Goal: Task Accomplishment & Management: Complete application form

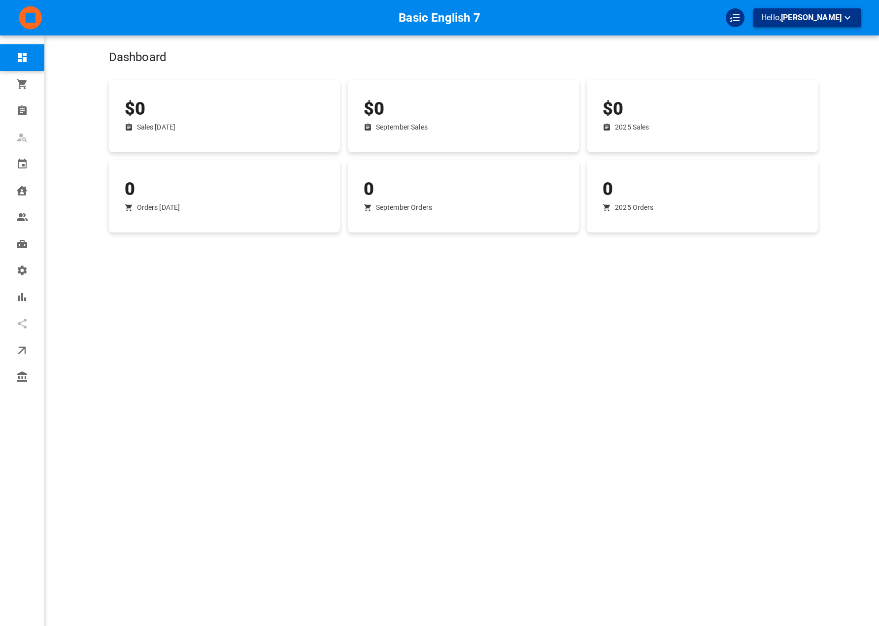
click at [857, 25] on button "Hello, [PERSON_NAME]" at bounding box center [807, 17] width 108 height 19
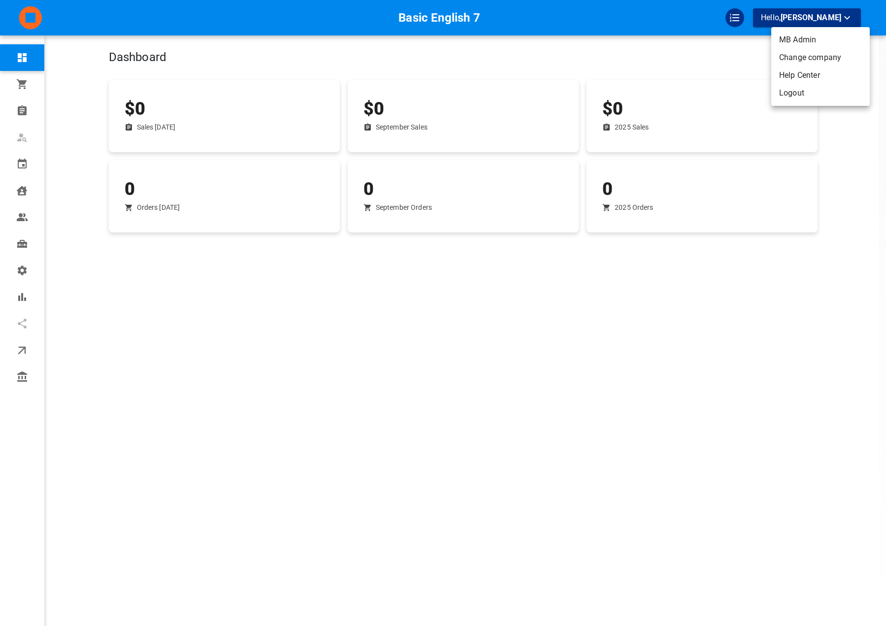
click at [829, 57] on li "Change company" at bounding box center [820, 58] width 99 height 18
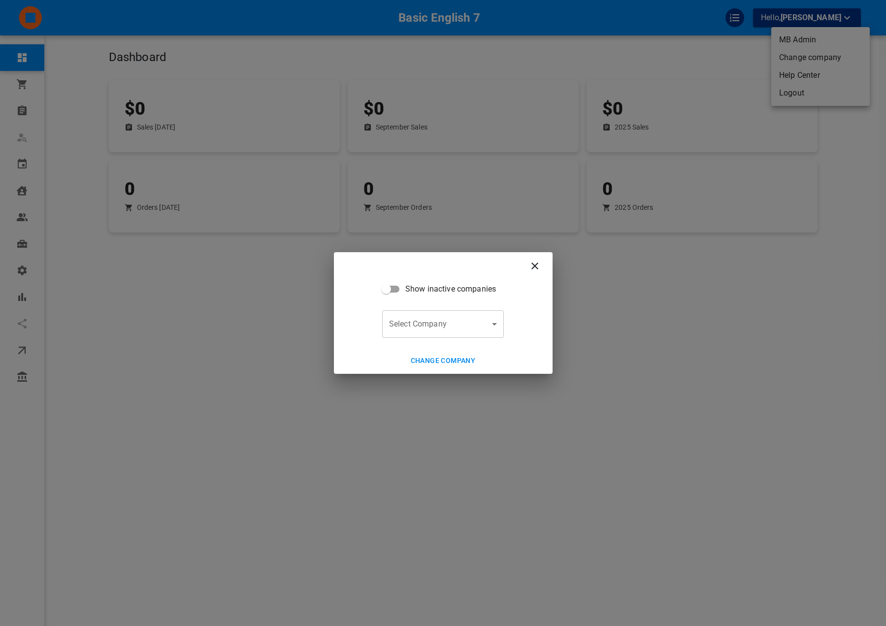
click at [476, 316] on body "Basic English 7 Hello, [PERSON_NAME] Dashboard Orders Bookings Who is available…" at bounding box center [443, 343] width 886 height 687
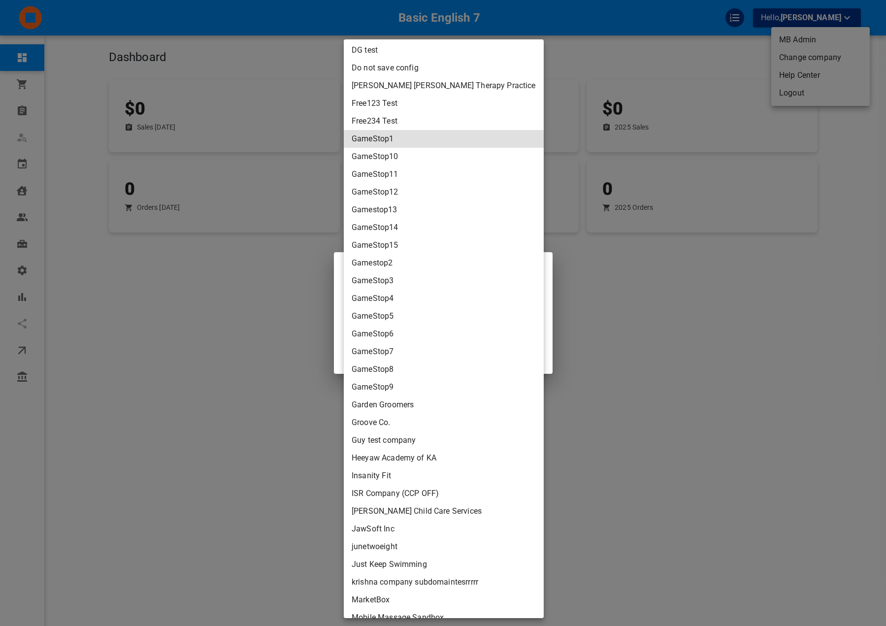
scroll to position [2084, 0]
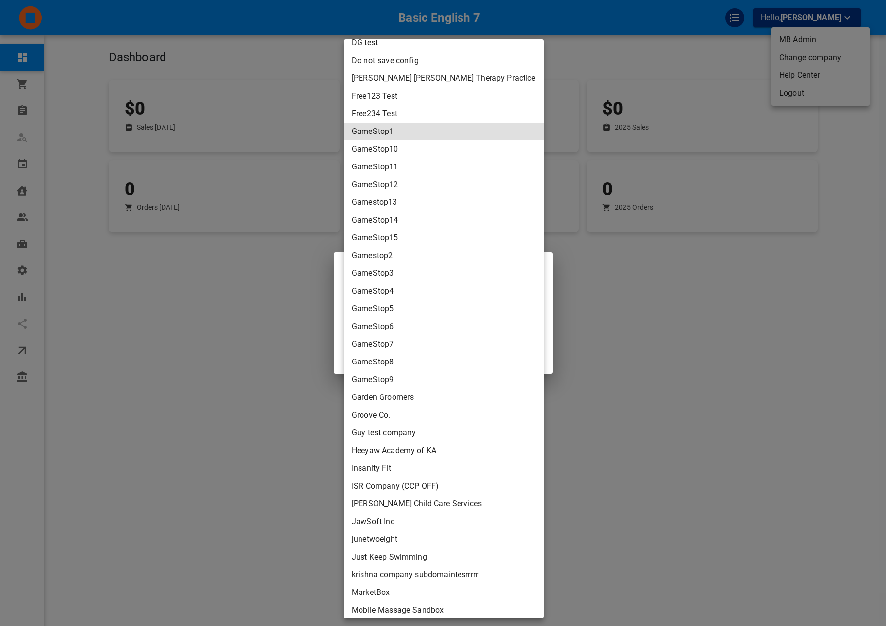
click at [408, 413] on li "Groove Co." at bounding box center [444, 415] width 200 height 18
type input "87d5b146-e678-4578-b351-1b697815ed61"
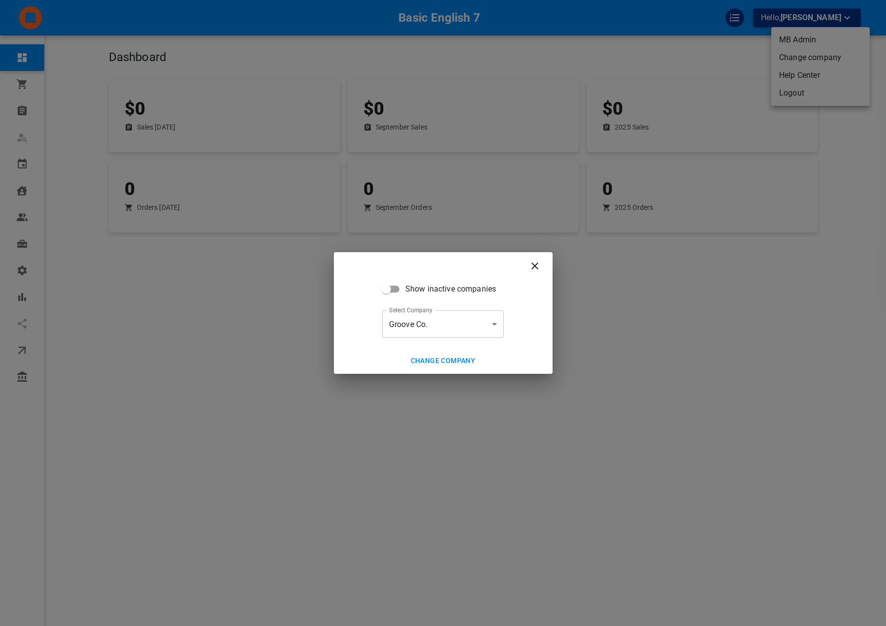
click at [443, 354] on button "Change company" at bounding box center [443, 361] width 73 height 18
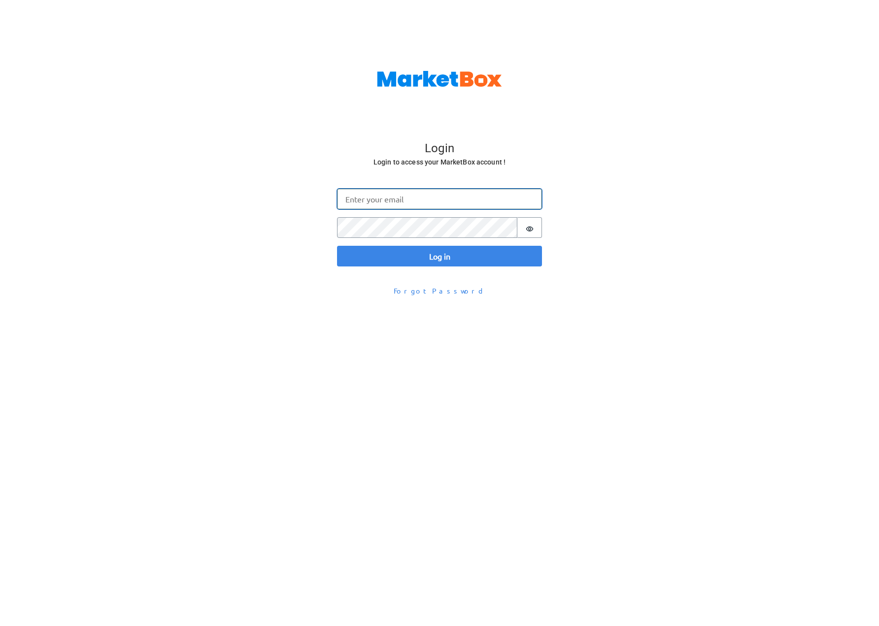
type input "omar@gomarketbox.com"
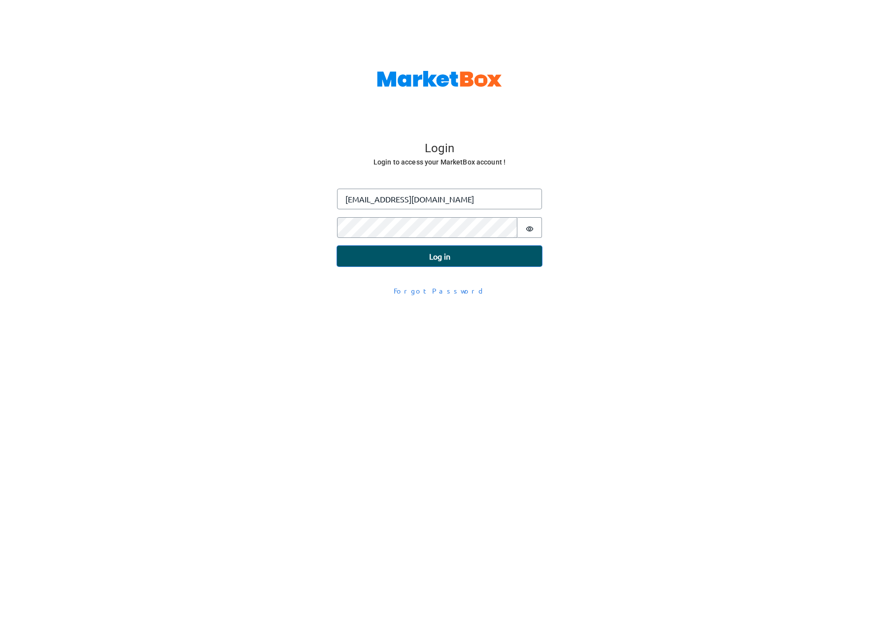
click at [439, 266] on button "Log in" at bounding box center [439, 256] width 205 height 21
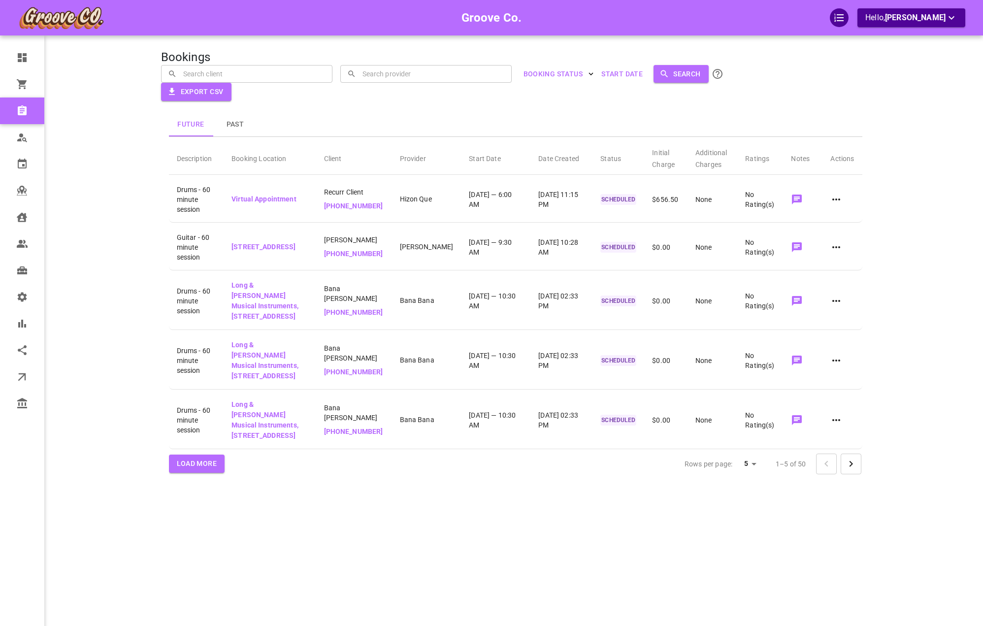
click at [363, 169] on div "Bookings ​ ​ ​ ​ BOOKING STATUS Start Date Search Export CSV Future Past Descri…" at bounding box center [515, 328] width 709 height 626
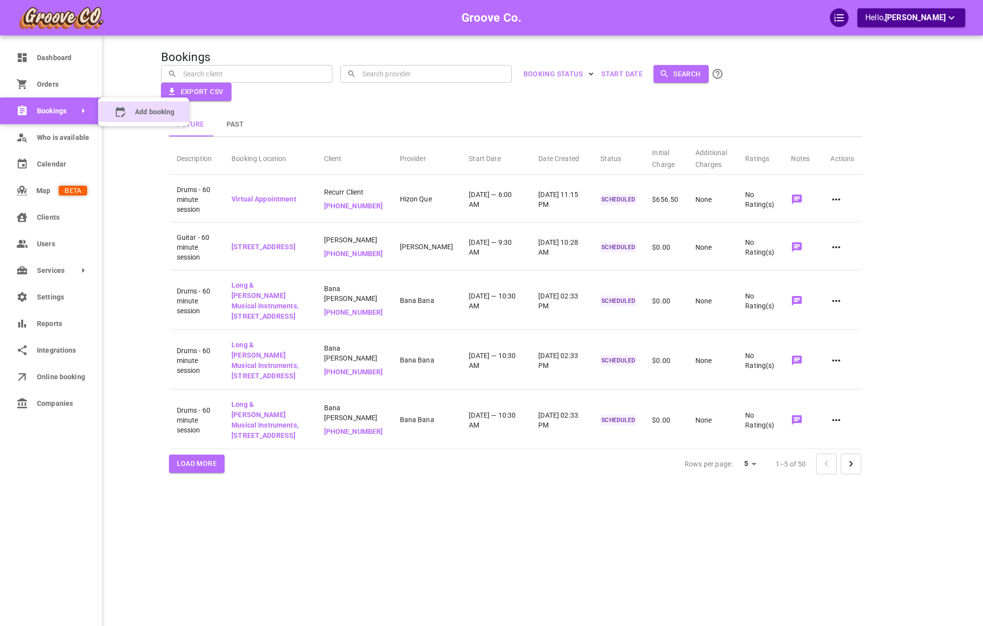
click at [128, 115] on booking "Add booking" at bounding box center [143, 111] width 91 height 21
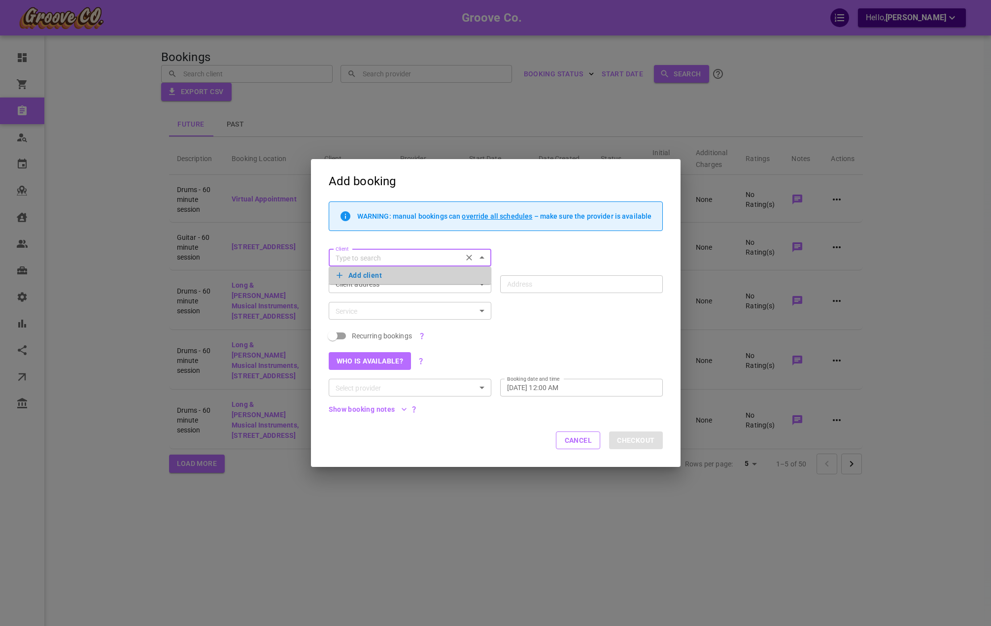
click at [378, 273] on button "Add client" at bounding box center [409, 275] width 147 height 14
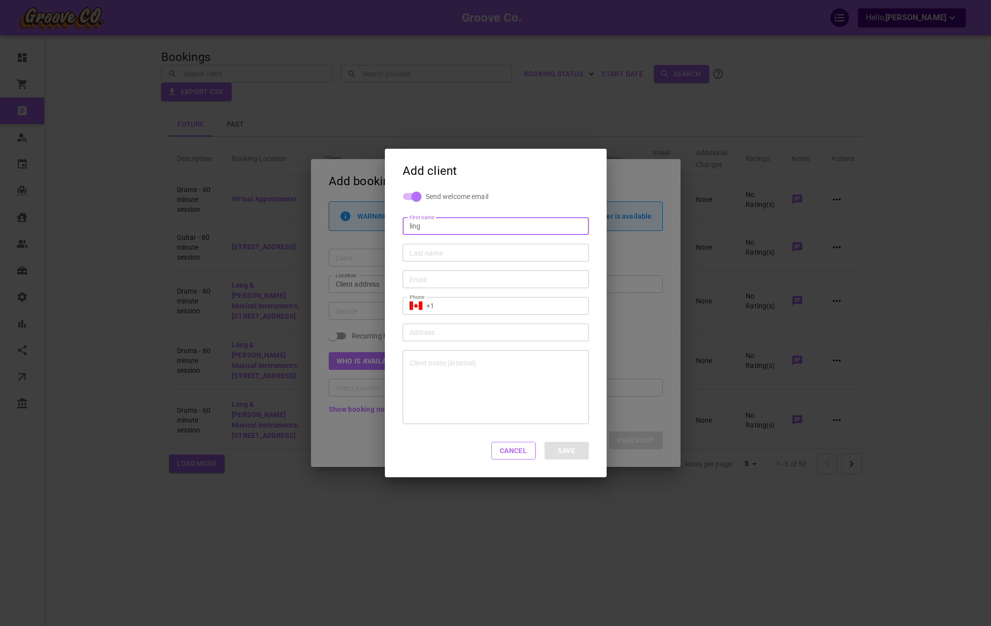
type input "Ling"
type input "Ding"
click at [450, 282] on input "omar+recuralong@gomarketbox.com" at bounding box center [495, 279] width 172 height 10
type input "omar+d333dqq@gomarketbox.com"
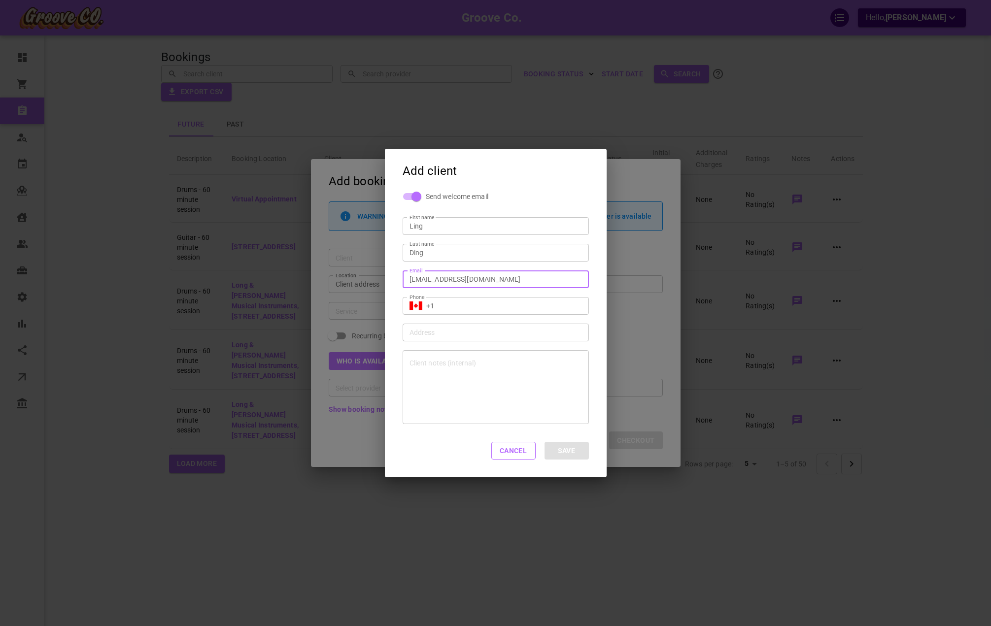
click at [466, 304] on input "+1" at bounding box center [504, 306] width 156 height 10
type input "+1 (416) 836-0759"
click at [571, 454] on button "Save" at bounding box center [566, 451] width 44 height 18
type input "Ling Ding"
type input "+1"
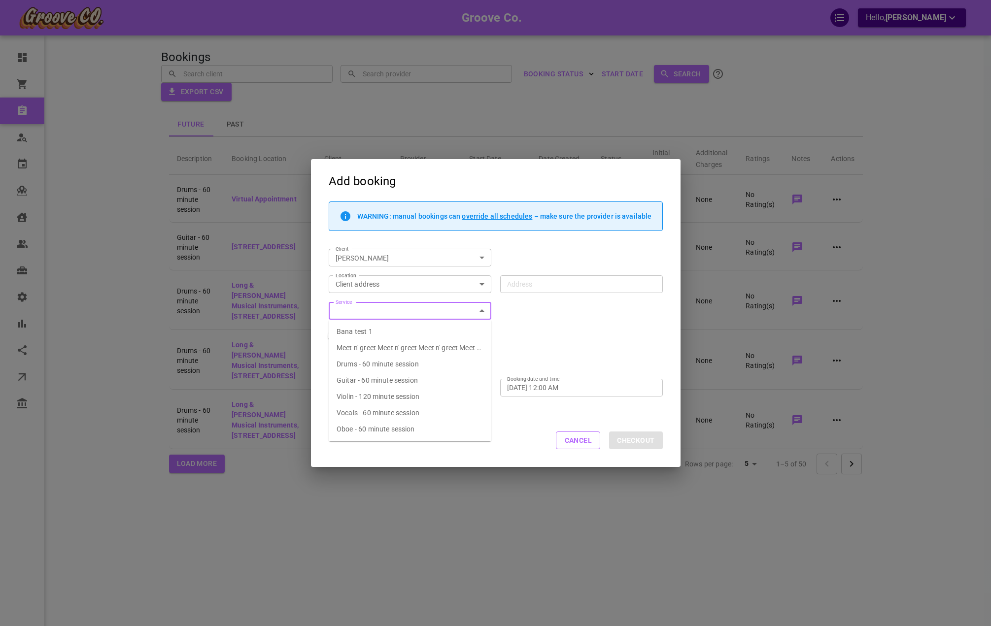
click at [396, 397] on span "Violin - 120 minute session" at bounding box center [377, 397] width 83 height 8
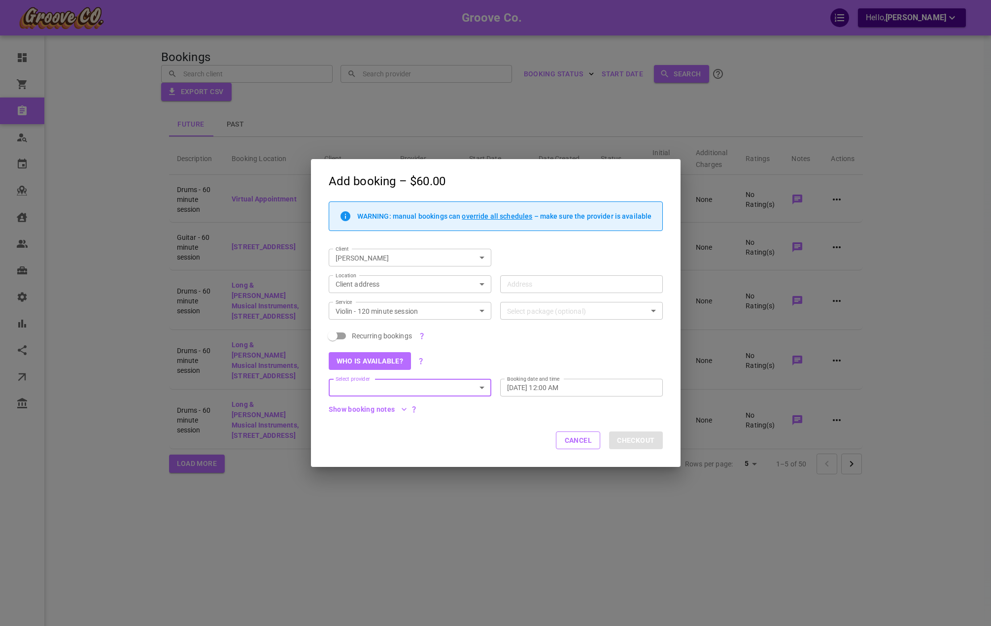
click at [494, 346] on div "Who is available?" at bounding box center [491, 356] width 343 height 27
click at [493, 311] on div "Select package (optional) Select package (optional)" at bounding box center [576, 306] width 171 height 27
click at [481, 313] on icon "Open" at bounding box center [482, 311] width 12 height 12
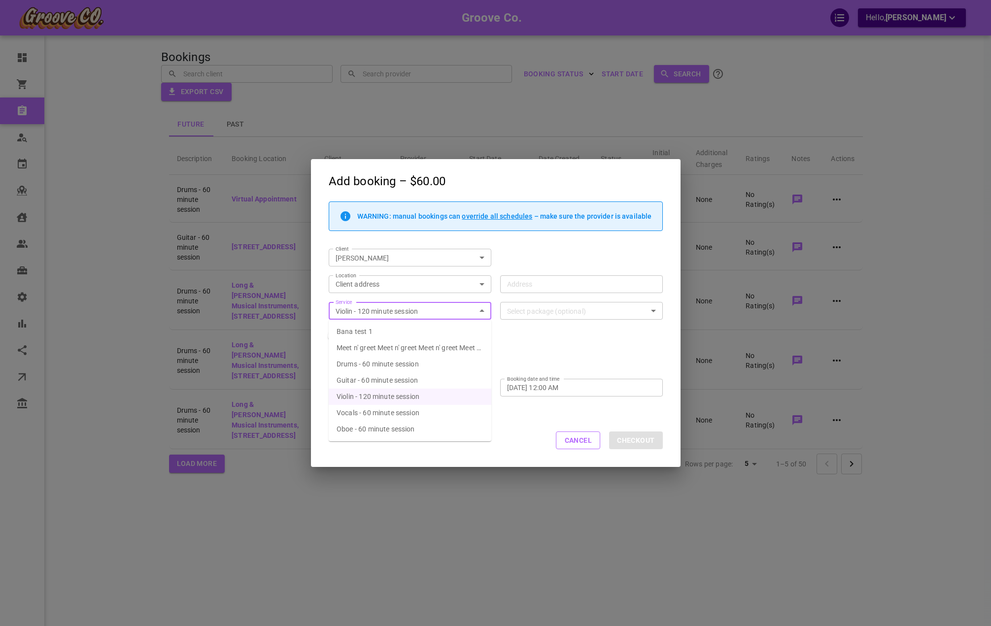
click at [450, 356] on li "Meet n' greet Meet n' greet Meet n' greet Meet n' greet Meet n' greet Meet n' g…" at bounding box center [410, 348] width 163 height 16
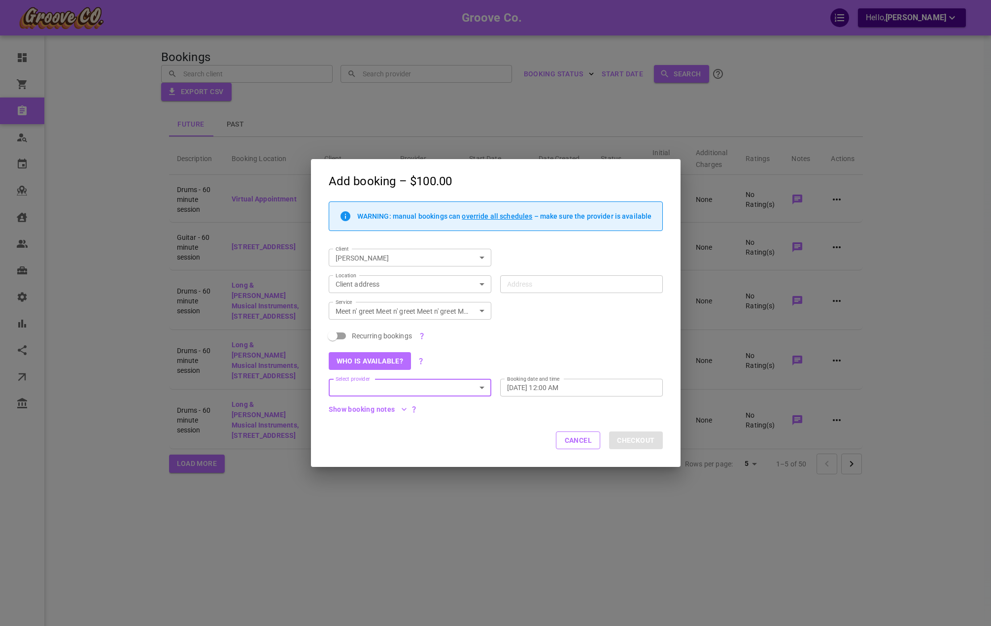
click at [438, 315] on input "Meet n' greet Meet n' greet Meet n' greet Meet n' greet Meet n' greet Meet n' g…" at bounding box center [402, 311] width 140 height 12
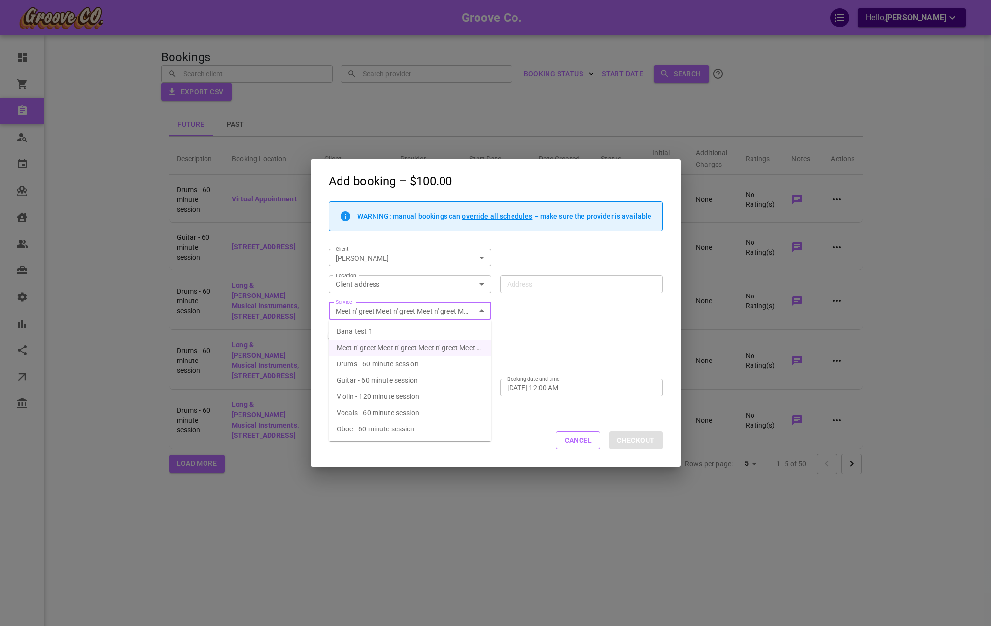
click at [435, 376] on li "Guitar - 60 minute session" at bounding box center [410, 380] width 163 height 16
type input "Guitar - 60 minute session"
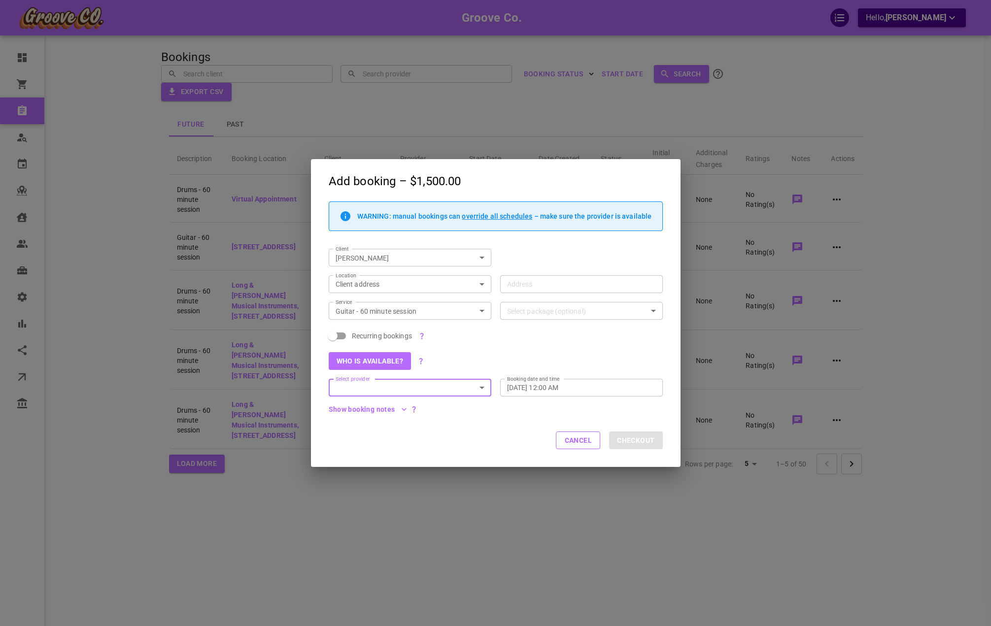
click at [586, 337] on div "Recurring bookings" at bounding box center [491, 332] width 343 height 24
click at [477, 390] on icon "Open" at bounding box center [482, 388] width 12 height 12
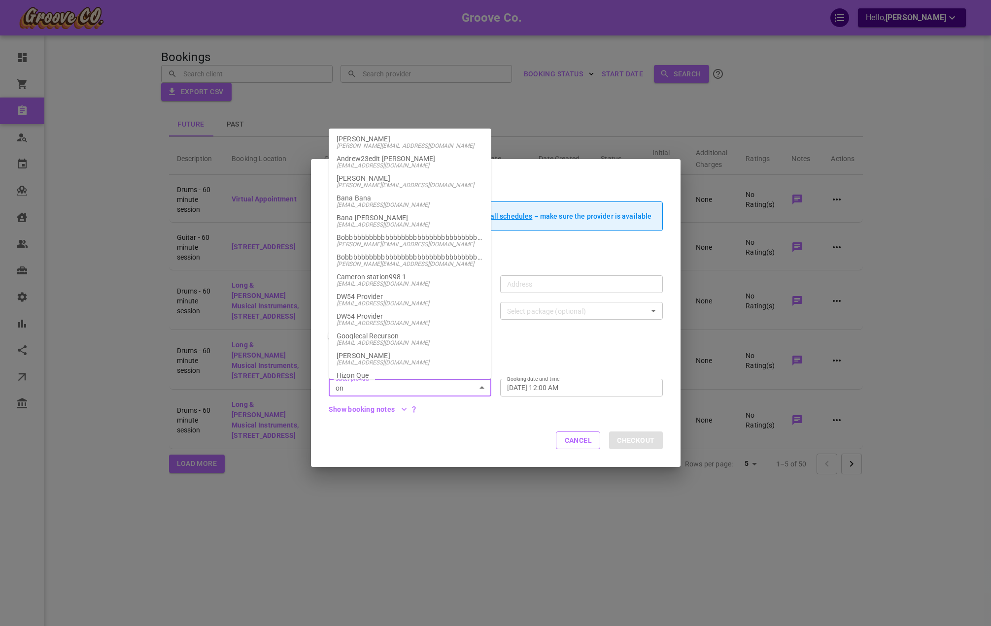
type input "o"
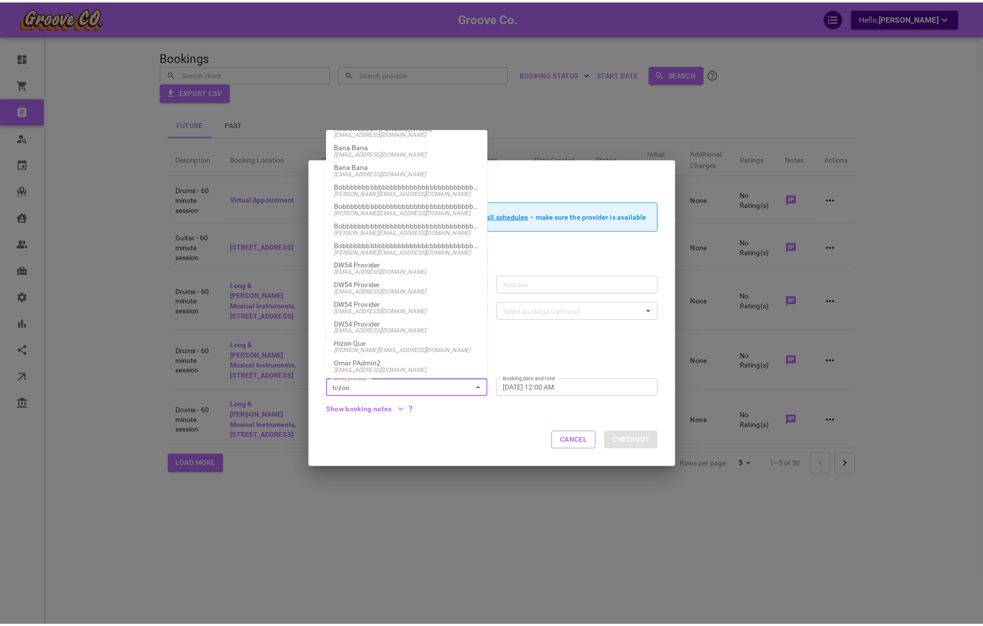
scroll to position [49, 0]
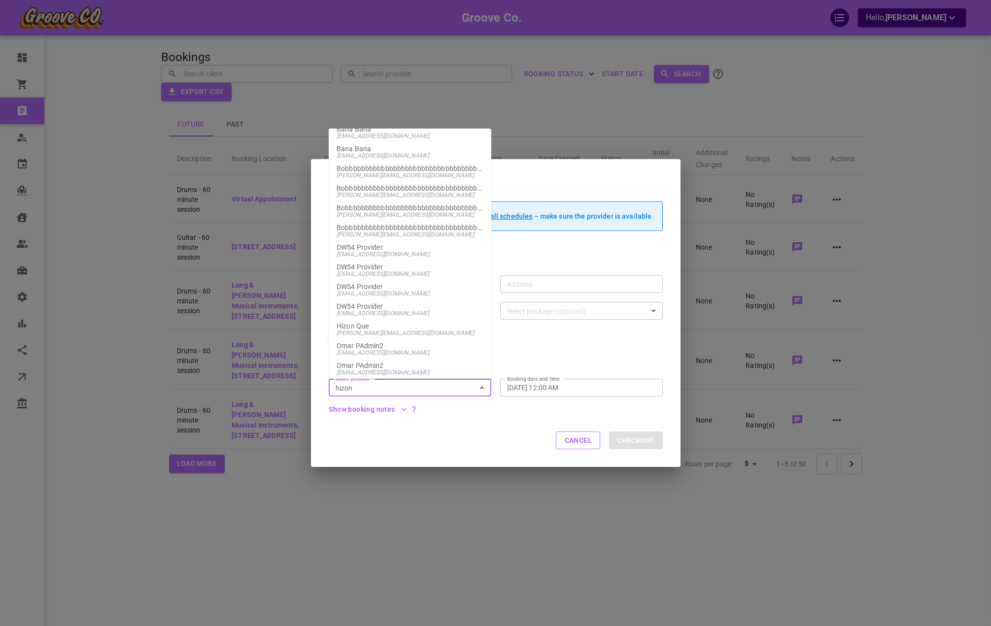
click at [404, 336] on li "Hizon Que omar+groovehq@gomarketbox.com" at bounding box center [410, 330] width 163 height 20
type input "Hizon Que"
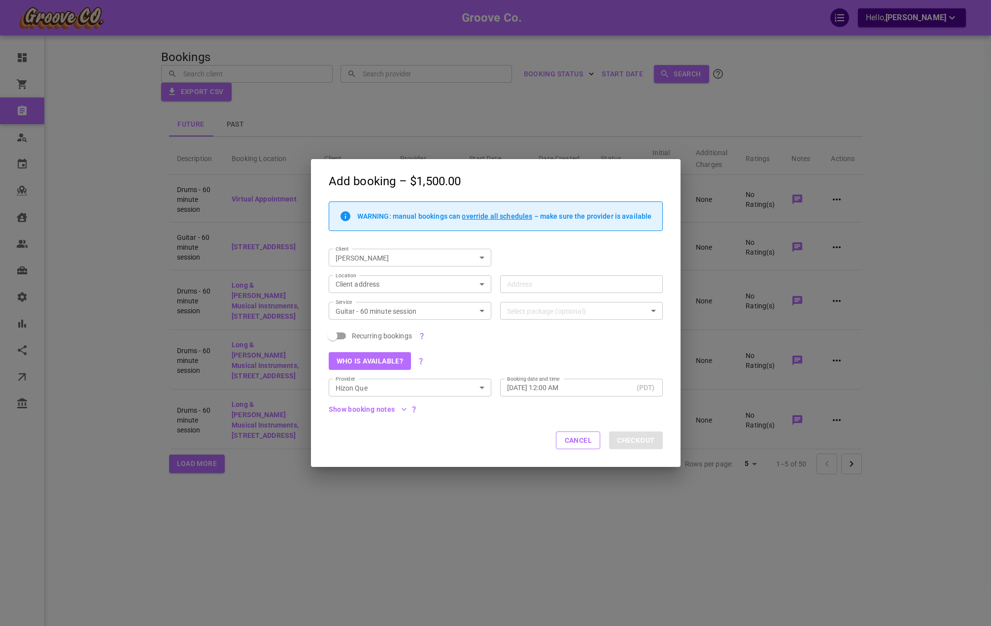
click at [529, 350] on div "Who is available?" at bounding box center [491, 356] width 343 height 27
click at [562, 288] on input "Address Address" at bounding box center [575, 284] width 147 height 12
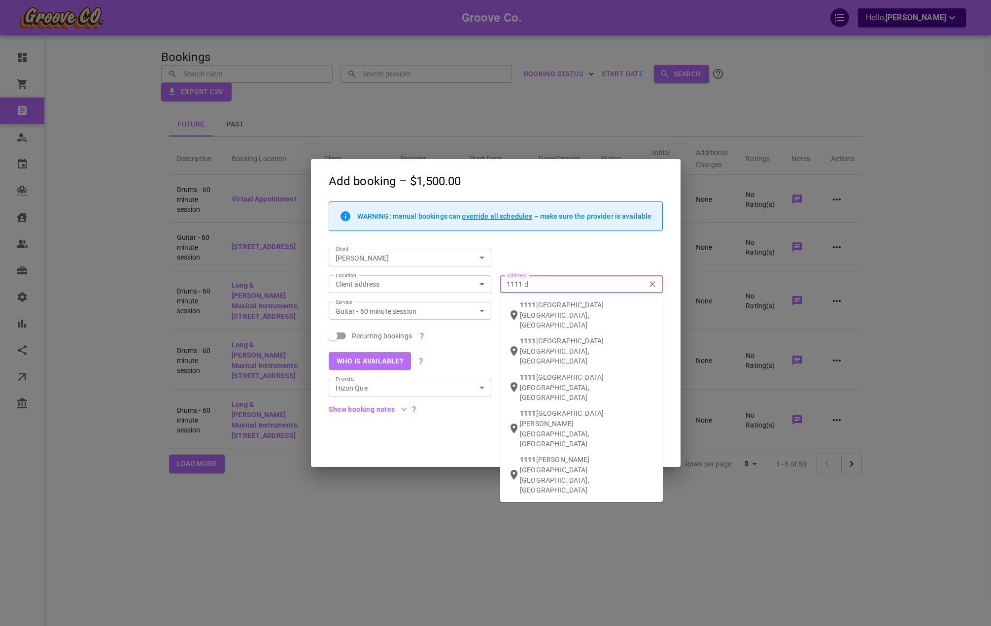
type input "1111 da"
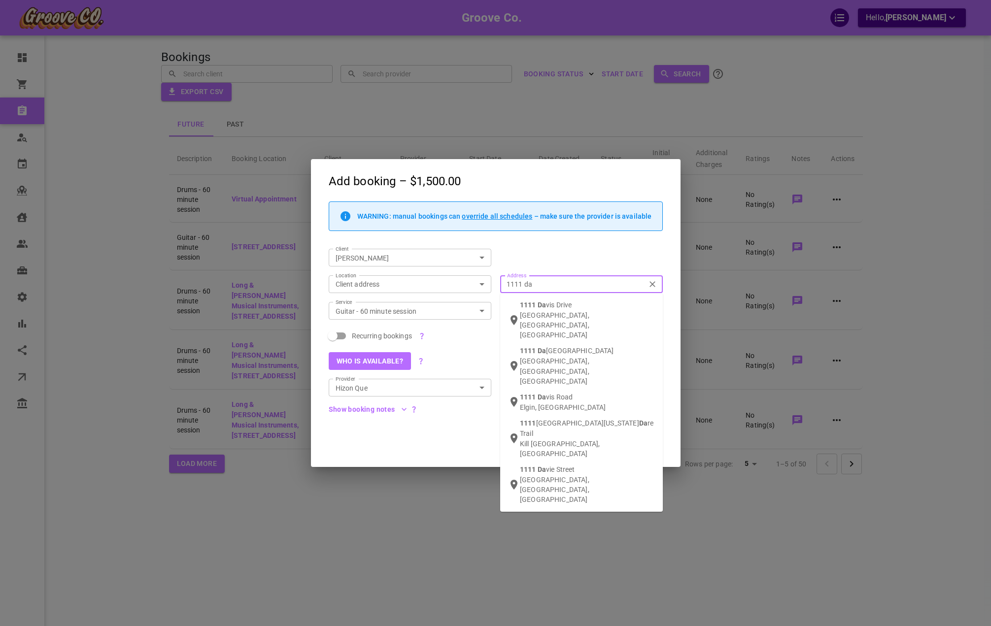
click at [554, 313] on p "Newmarket, ON, Canada" at bounding box center [587, 325] width 135 height 30
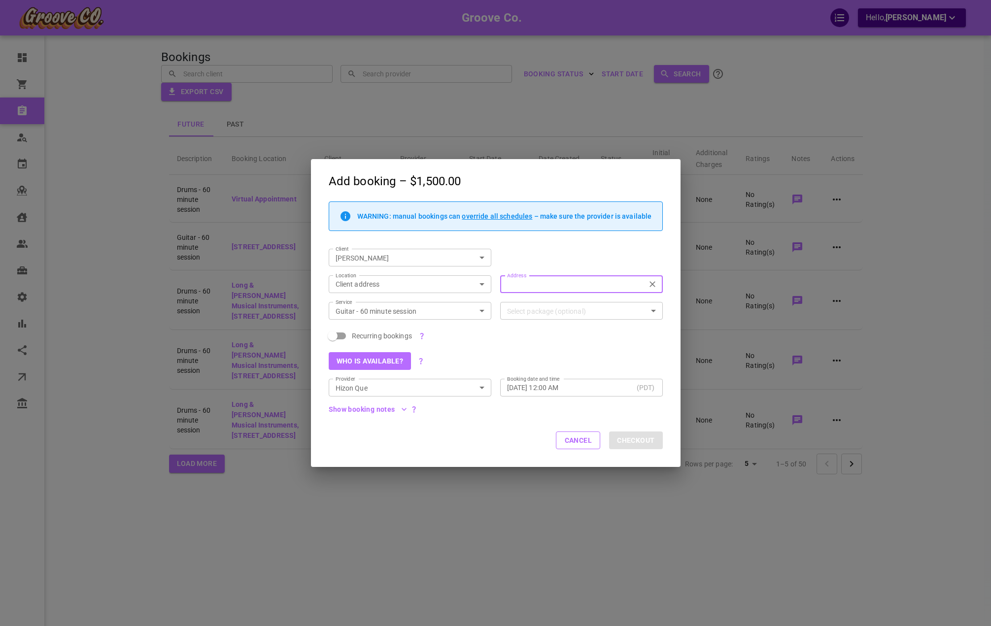
click at [558, 353] on div "Who is available?" at bounding box center [491, 356] width 343 height 27
click at [595, 409] on div "Show booking notes" at bounding box center [491, 405] width 343 height 17
type input "1111 Davis Dr, Newmarket, ON L3Y 9E5, Canada"
click at [383, 356] on button "Who is available?" at bounding box center [370, 361] width 83 height 18
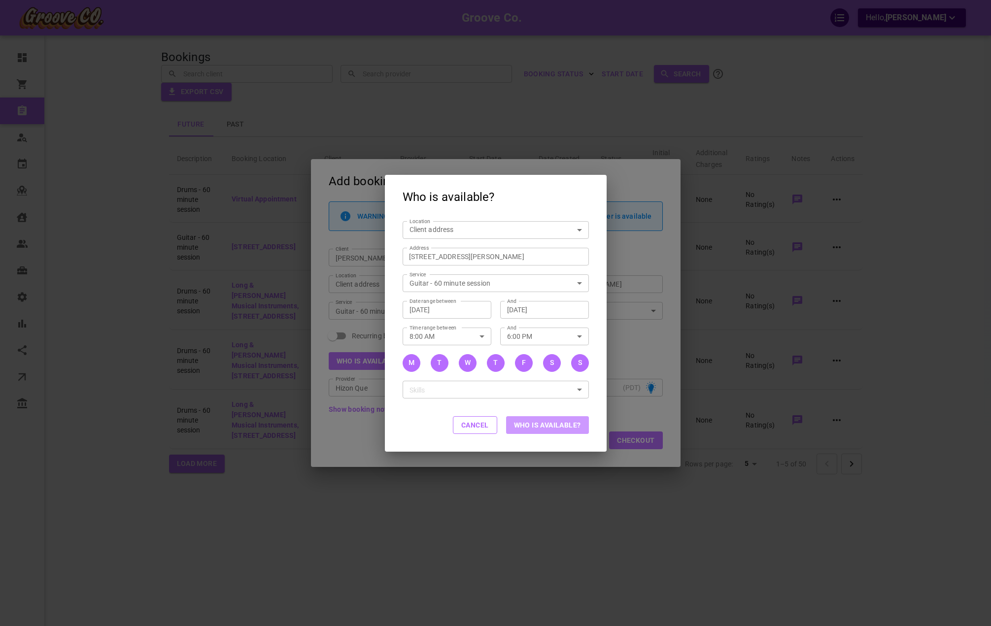
click at [533, 421] on button "Who is available?" at bounding box center [547, 425] width 83 height 18
click at [505, 402] on div "Cancel Who is available?" at bounding box center [496, 426] width 222 height 52
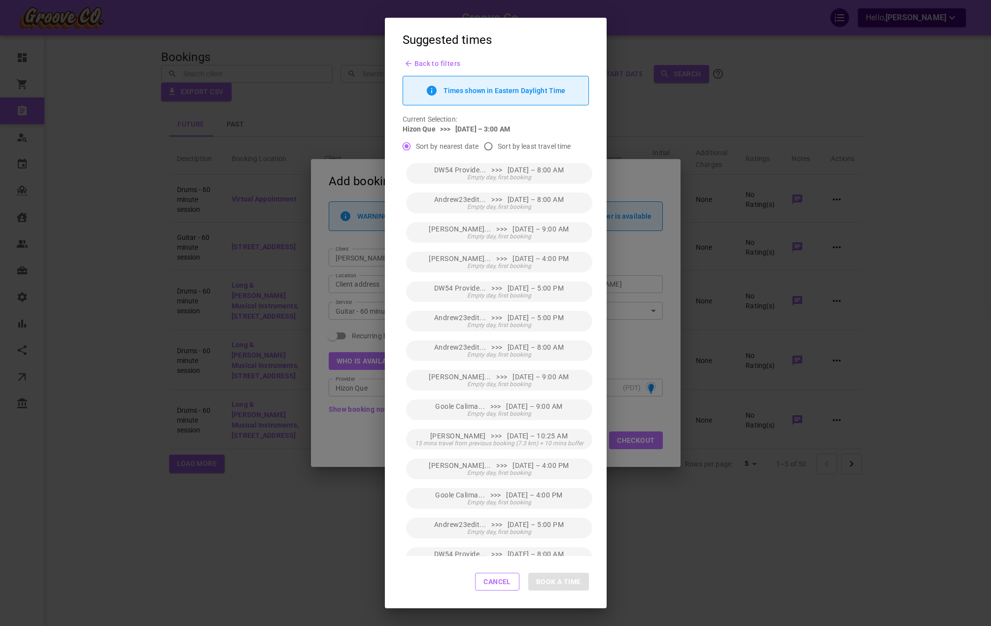
click at [499, 147] on span "Sort by least travel time" at bounding box center [534, 146] width 73 height 10
click at [498, 147] on input "Sort by least travel time" at bounding box center [488, 146] width 19 height 19
radio input "true"
click at [509, 176] on span "Same location as previous booking" at bounding box center [499, 177] width 94 height 7
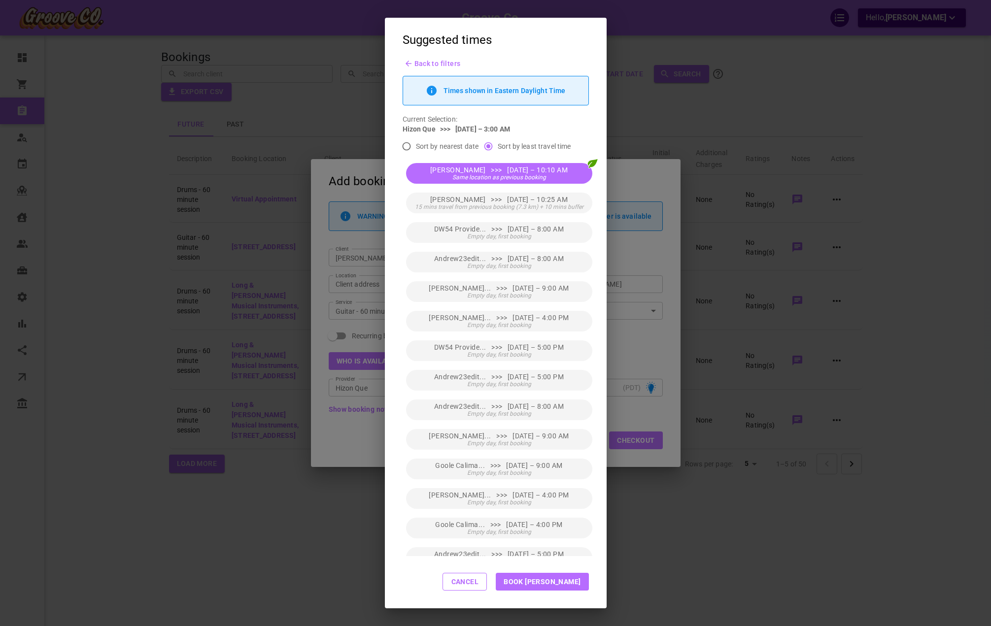
click at [559, 581] on button "Book Anthony" at bounding box center [542, 582] width 93 height 18
type input "Anthony Maki"
type input "Mon, Sep 15, 2025 – 10:10 AM"
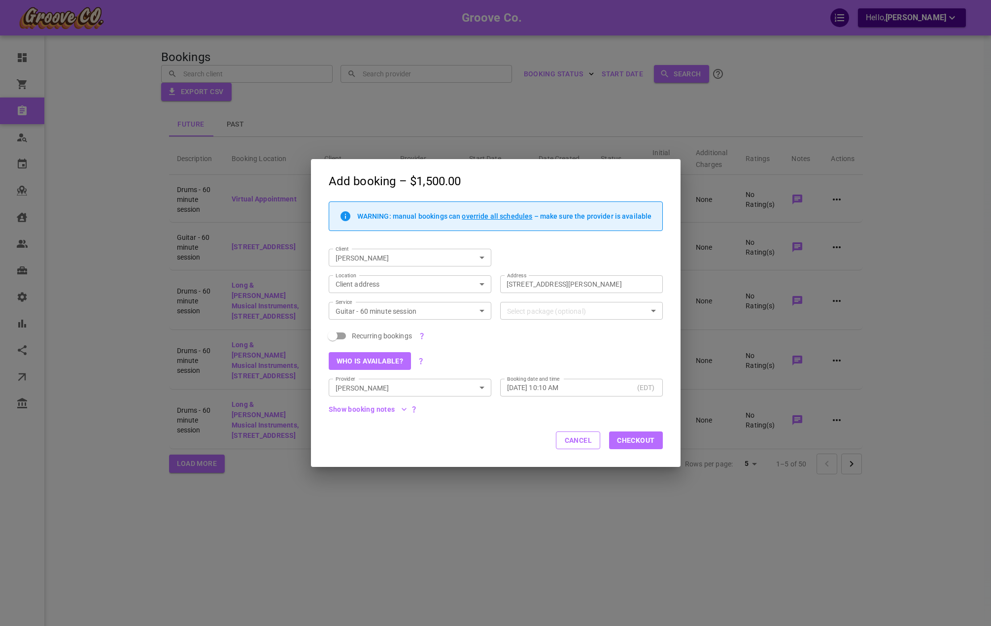
click at [551, 434] on div "Cancel Checkout" at bounding box center [495, 441] width 369 height 52
click at [637, 441] on button "Checkout" at bounding box center [635, 441] width 53 height 18
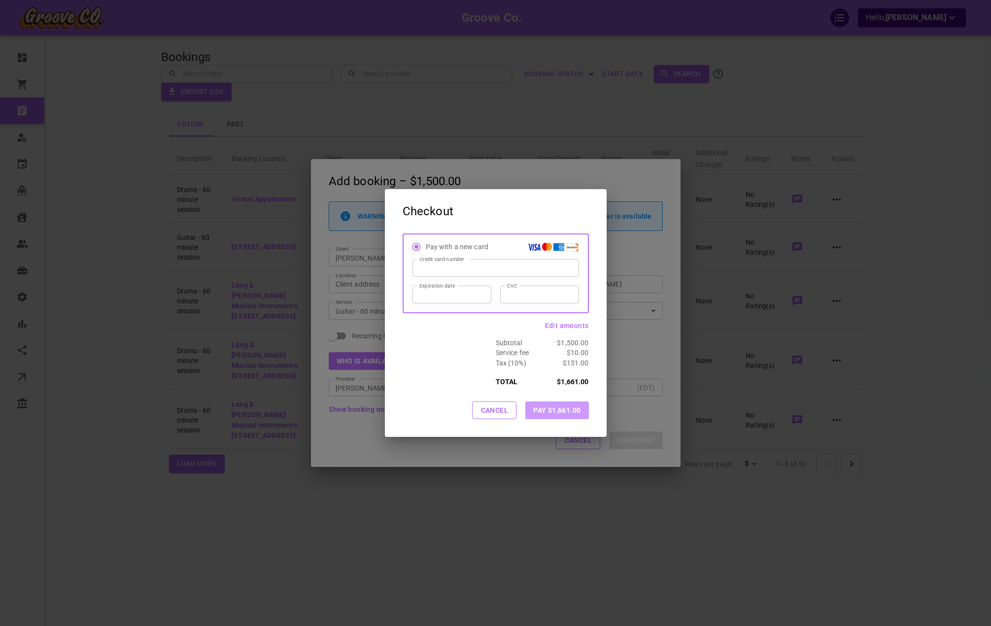
click at [538, 407] on button "Pay $1,661.00" at bounding box center [556, 410] width 63 height 18
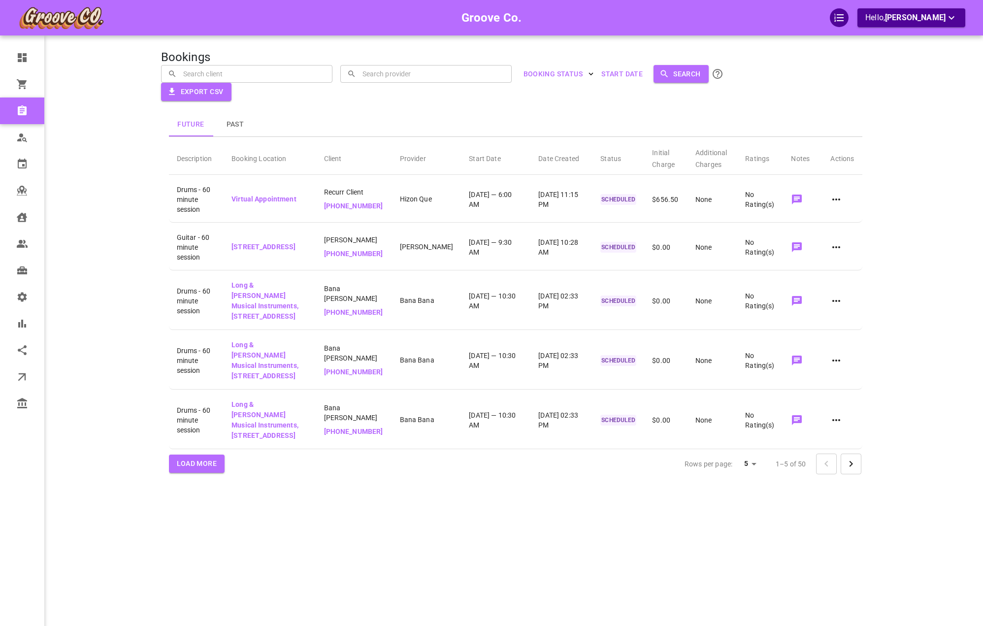
click at [668, 154] on th "Initial Charge" at bounding box center [665, 157] width 43 height 36
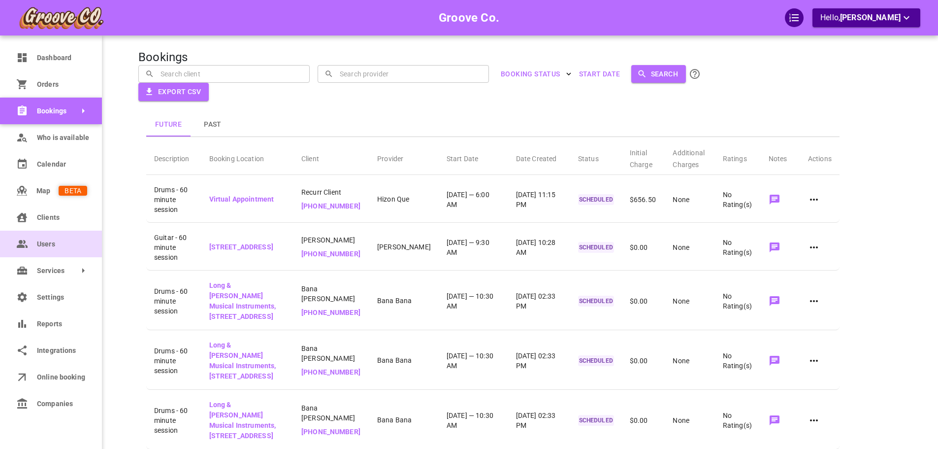
drag, startPoint x: 40, startPoint y: 244, endPoint x: 52, endPoint y: 240, distance: 12.6
click at [40, 244] on span "Users" at bounding box center [62, 244] width 50 height 10
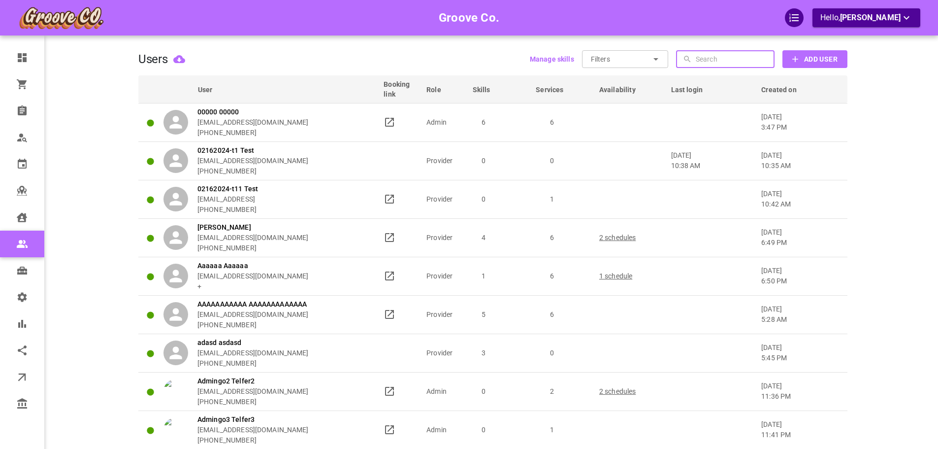
click at [737, 56] on input "text" at bounding box center [734, 59] width 76 height 18
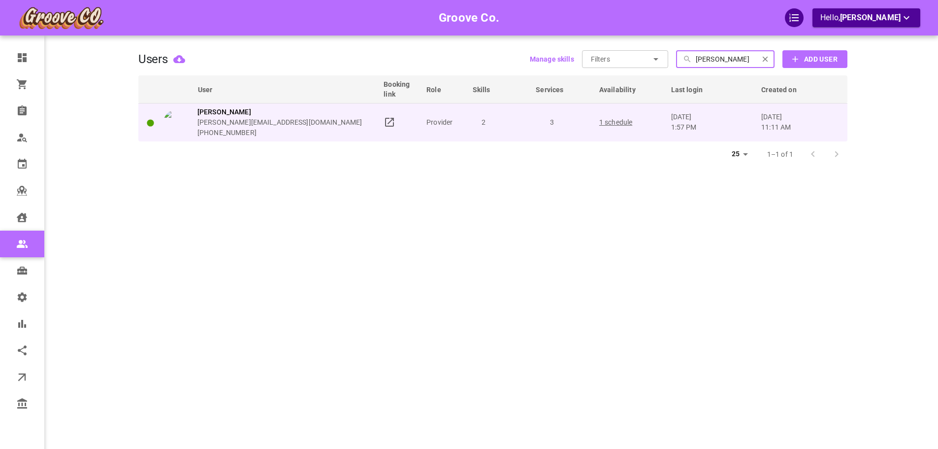
type input "[PERSON_NAME]"
click at [549, 110] on td "3" at bounding box center [564, 122] width 64 height 38
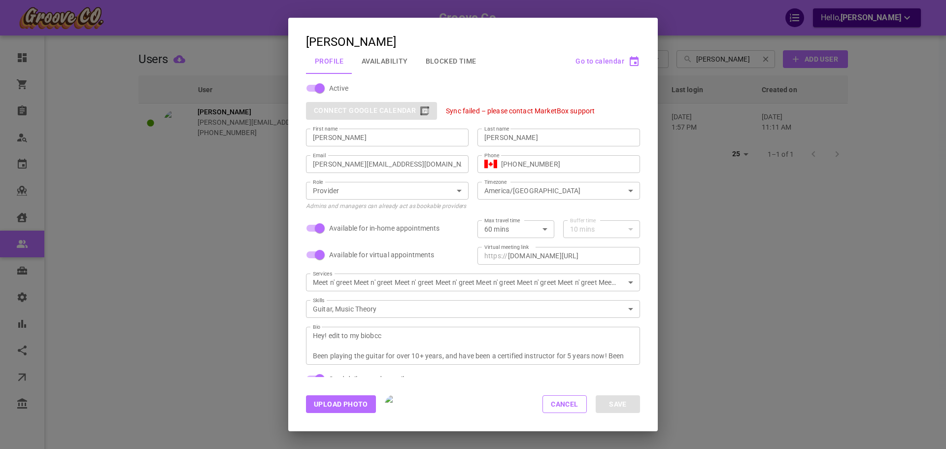
click at [611, 64] on span "Go to calendar" at bounding box center [599, 61] width 49 height 8
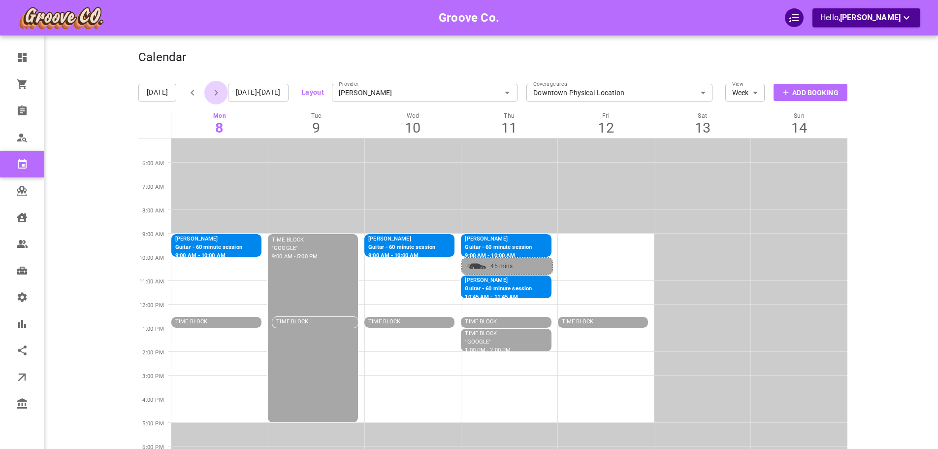
click at [213, 88] on icon "button" at bounding box center [216, 93] width 12 height 12
click at [190, 90] on icon "button" at bounding box center [193, 93] width 12 height 12
click at [423, 248] on p "Guitar - 60 minute session" at bounding box center [401, 247] width 67 height 8
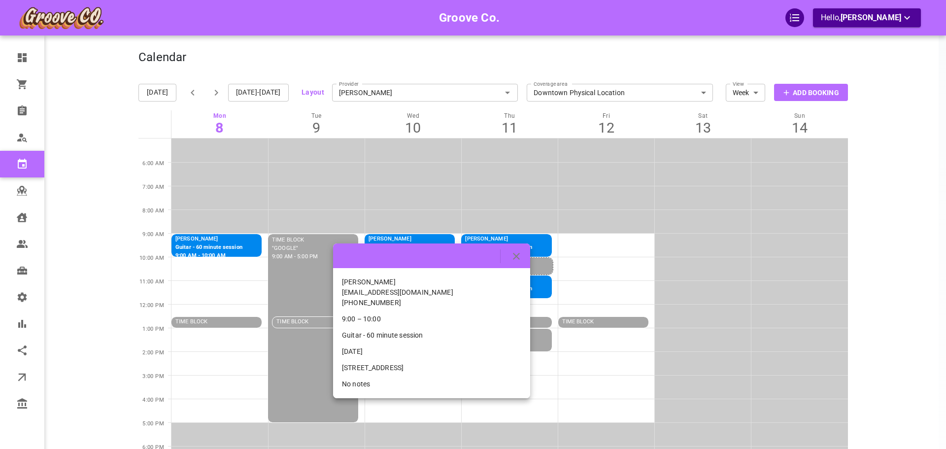
click at [412, 219] on div at bounding box center [473, 224] width 946 height 449
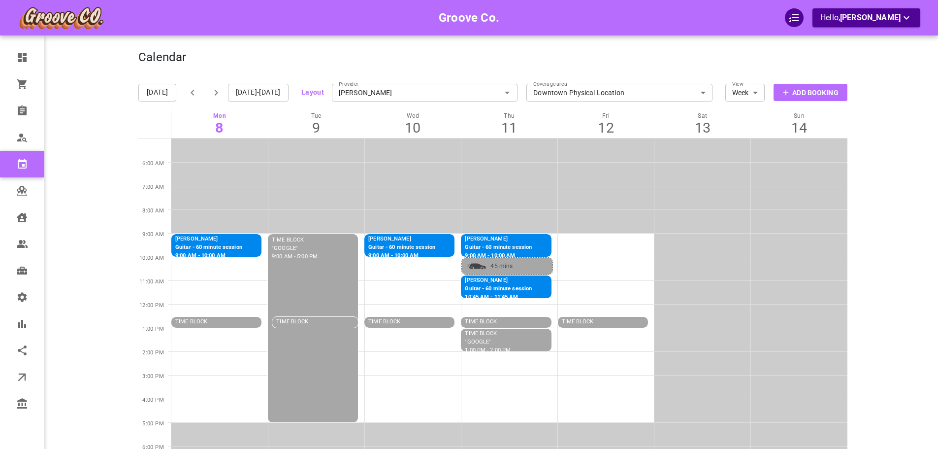
click at [609, 65] on div "Calendar Add Booking" at bounding box center [492, 62] width 709 height 25
click at [215, 95] on icon "button" at bounding box center [215, 93] width 3 height 6
click at [192, 94] on icon "button" at bounding box center [193, 93] width 12 height 12
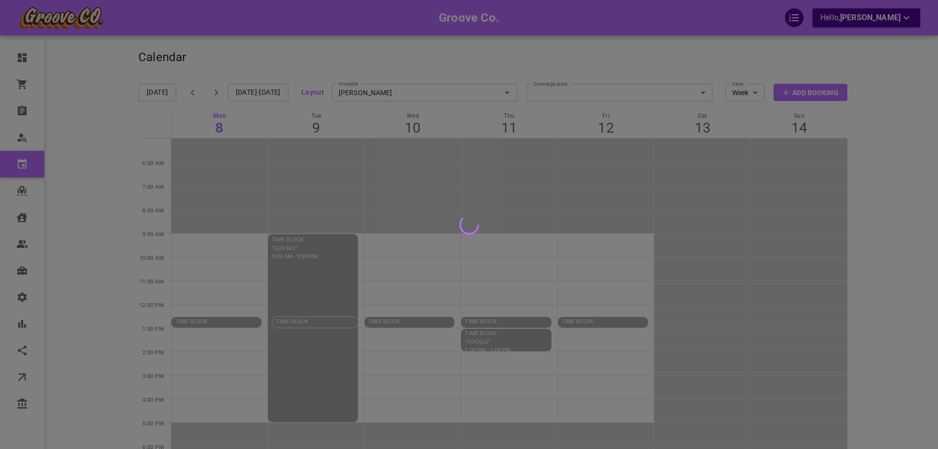
click at [732, 48] on div at bounding box center [469, 224] width 938 height 449
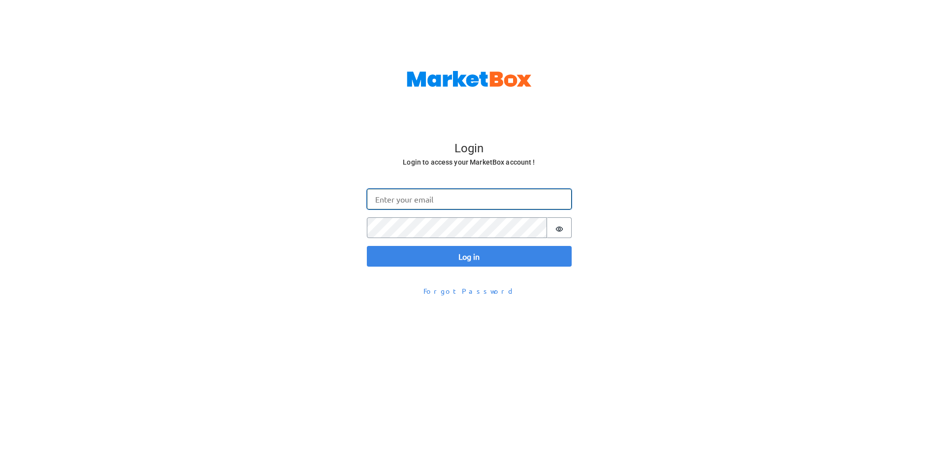
type input "[EMAIL_ADDRESS][DOMAIN_NAME]"
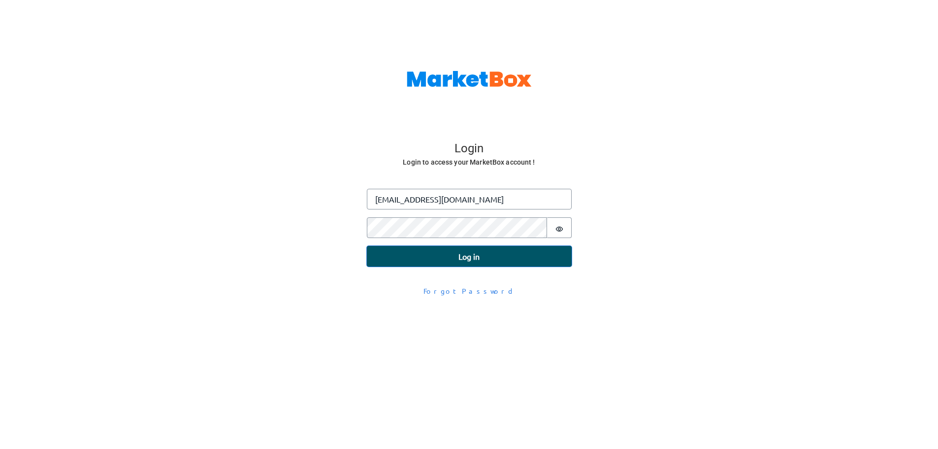
click at [461, 259] on button "Log in" at bounding box center [469, 256] width 205 height 21
